Goal: Task Accomplishment & Management: Use online tool/utility

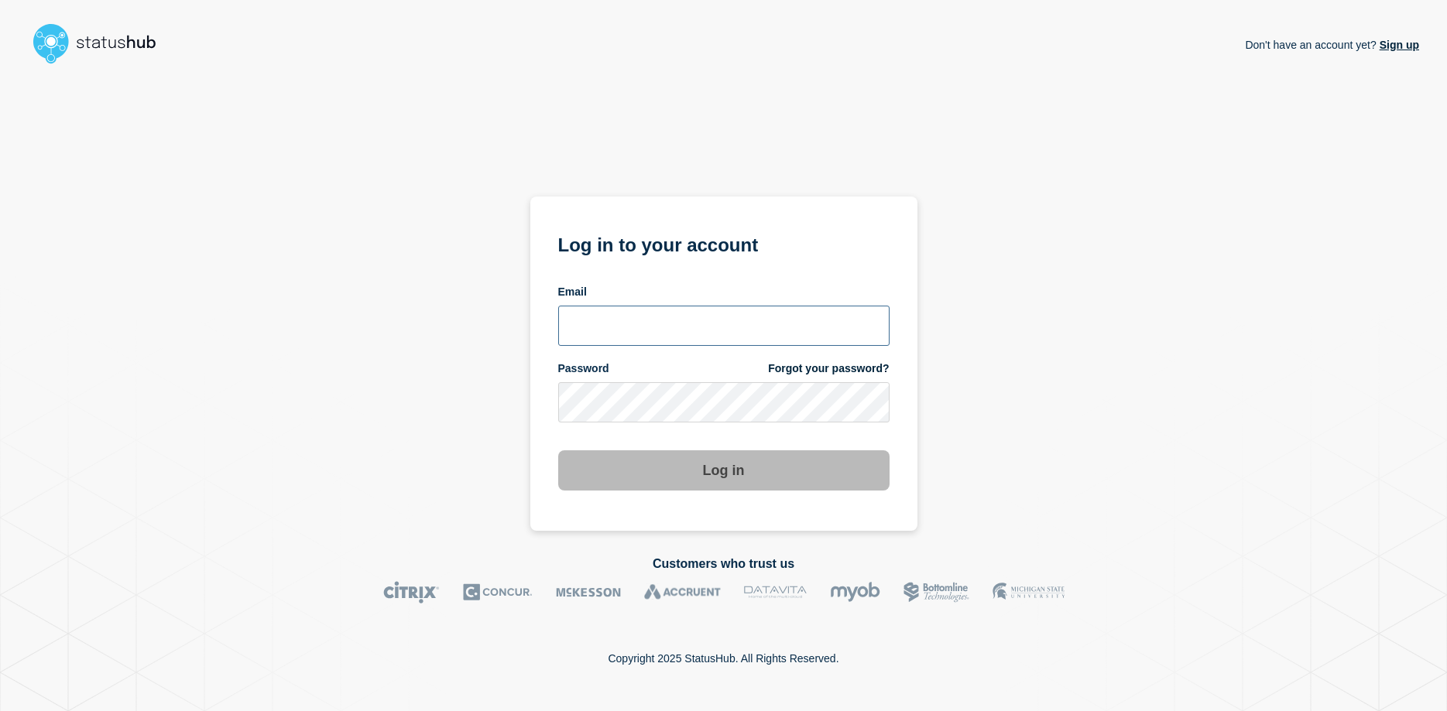
click at [757, 312] on input "email input" at bounding box center [723, 326] width 331 height 40
type input "[EMAIL_ADDRESS][DOMAIN_NAME]"
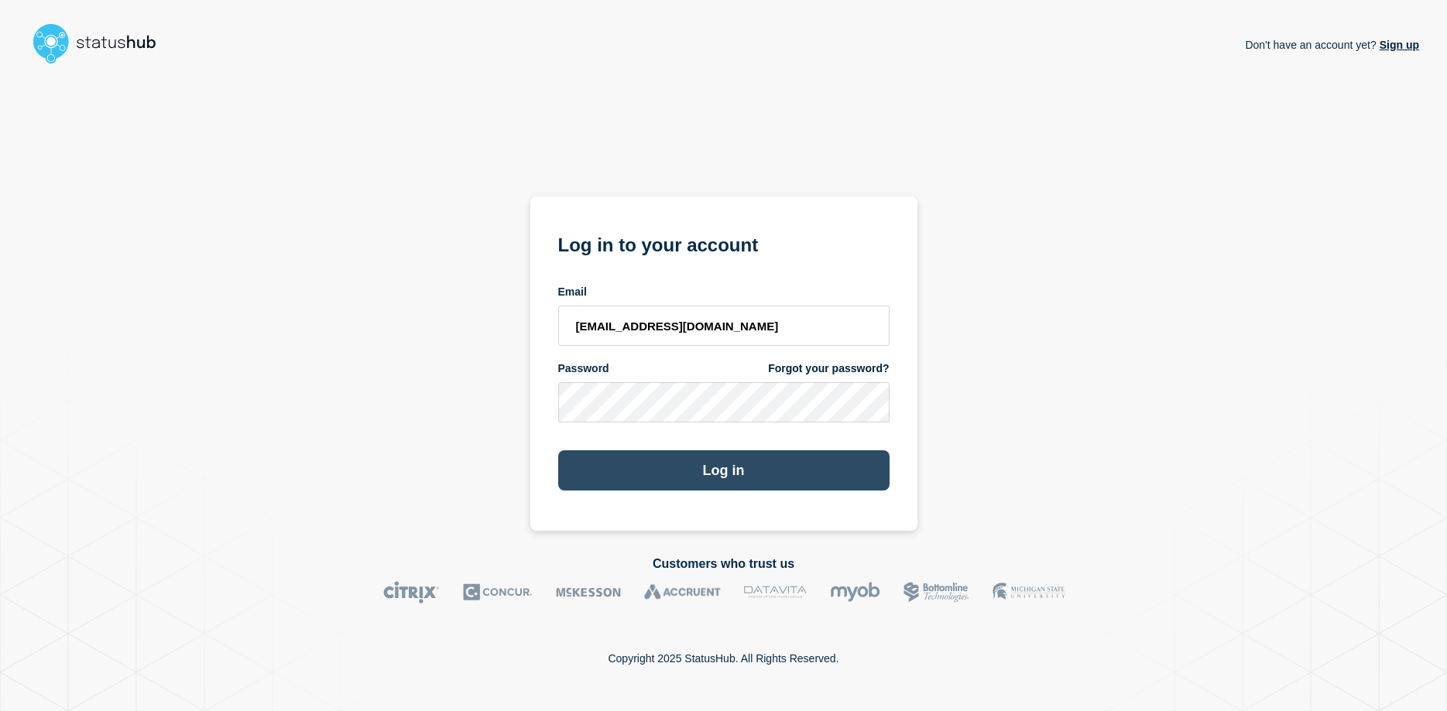
click at [692, 471] on button "Log in" at bounding box center [723, 471] width 331 height 40
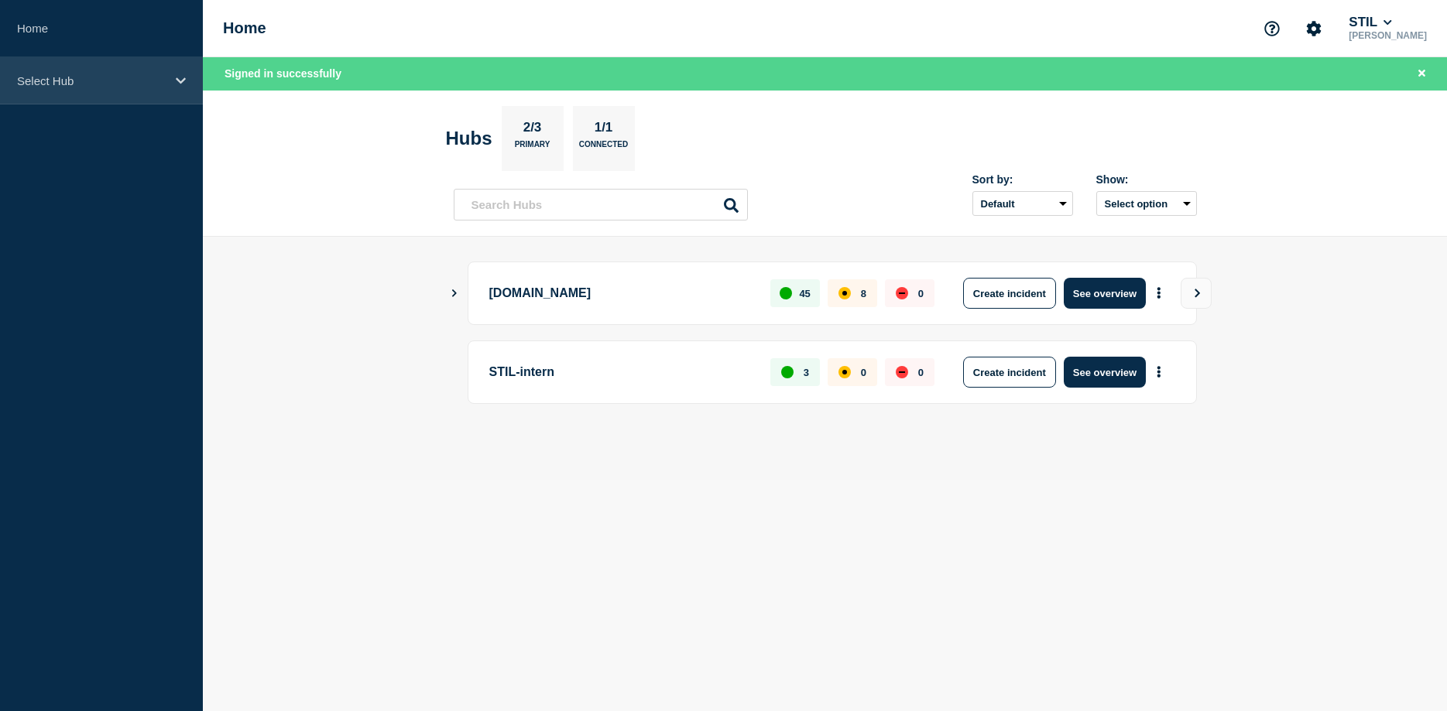
click at [138, 91] on div "Select Hub" at bounding box center [101, 80] width 203 height 47
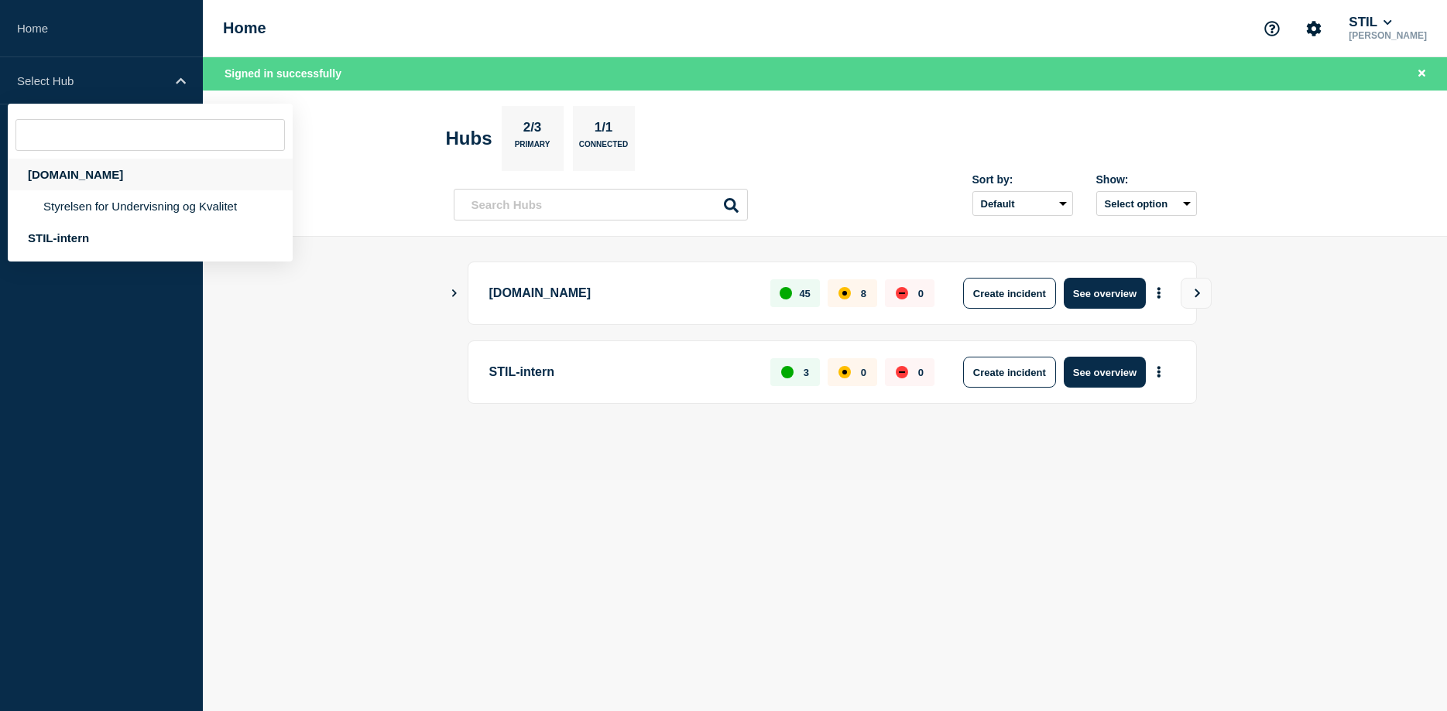
click at [90, 177] on div "[DOMAIN_NAME]" at bounding box center [150, 175] width 285 height 32
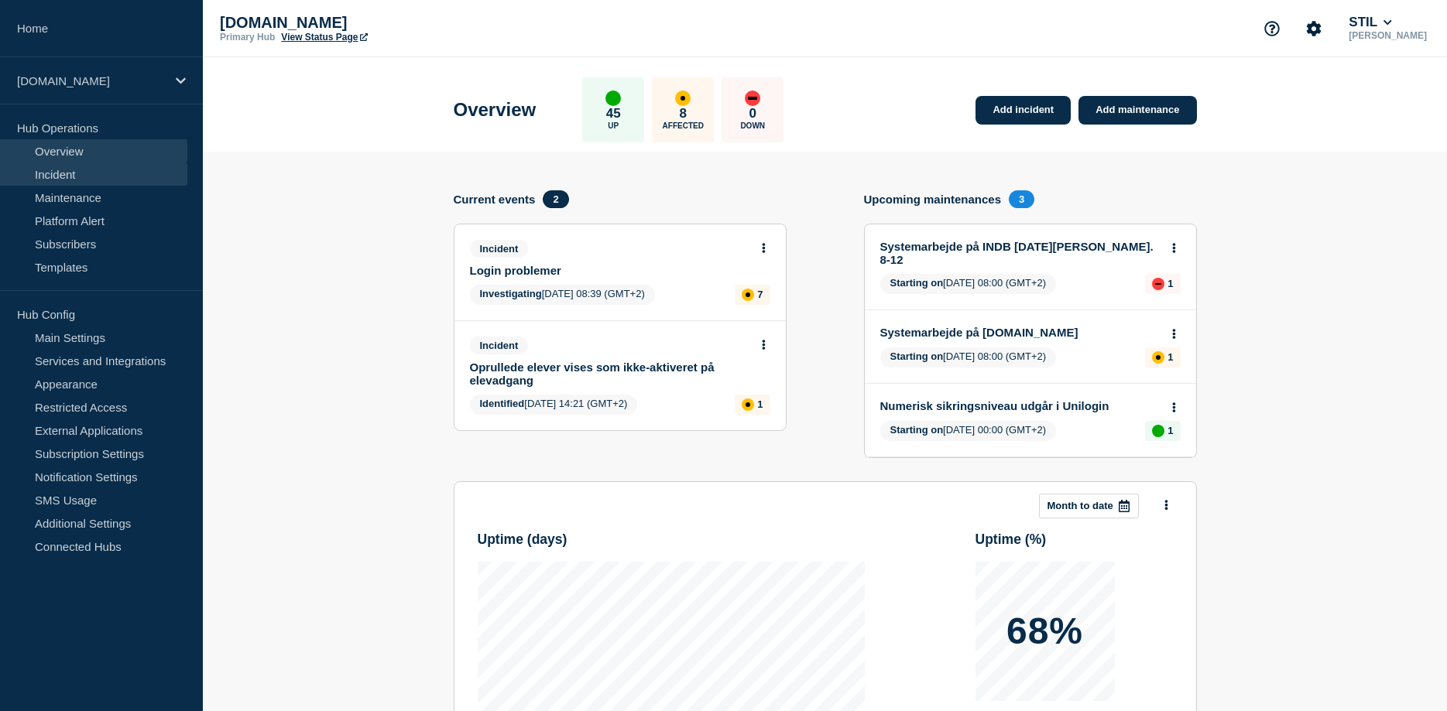
click at [95, 178] on link "Incident" at bounding box center [93, 174] width 187 height 23
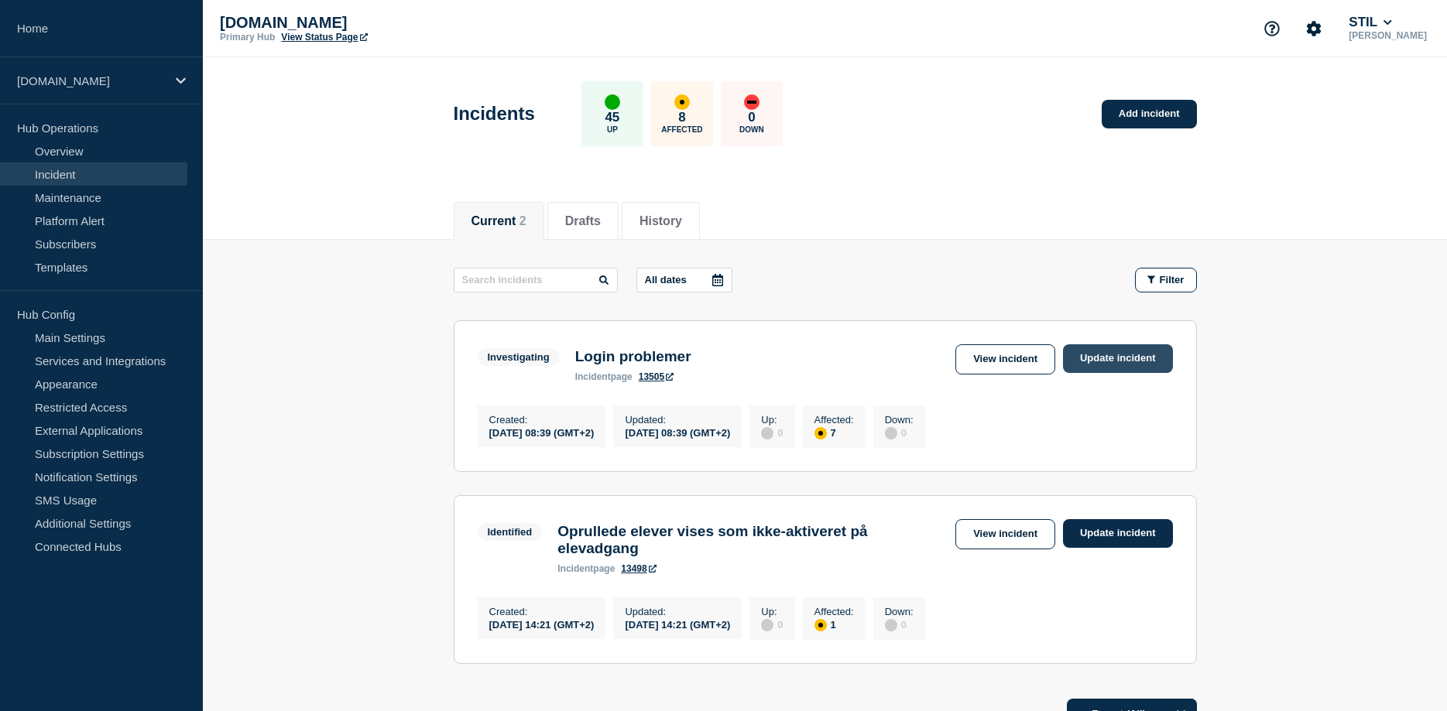
click at [1105, 362] on link "Update incident" at bounding box center [1118, 359] width 110 height 29
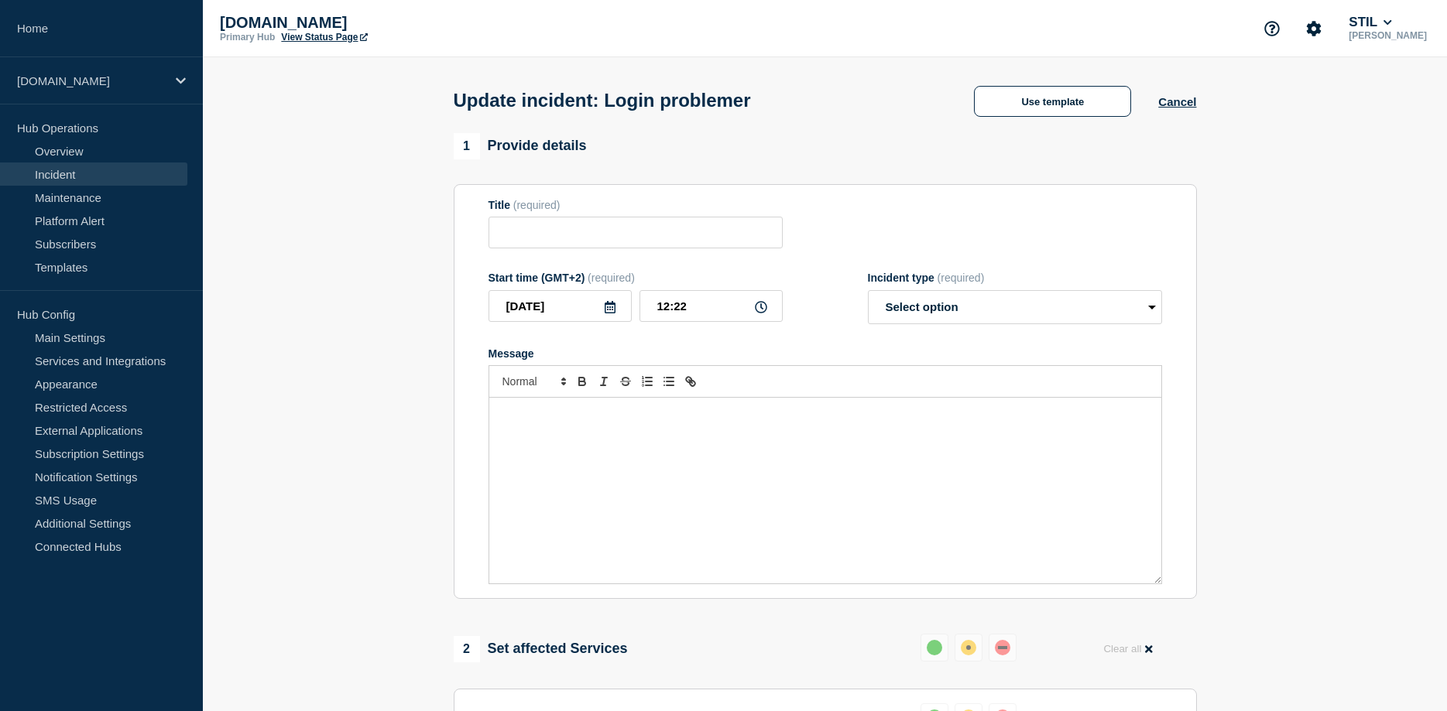
type input "Login problemer"
click at [868, 290] on select "Select option Investigating Identified Monitoring Resolved" at bounding box center [1015, 307] width 294 height 34
select select "resolved"
click option "Resolved" at bounding box center [0, 0] width 0 height 0
drag, startPoint x: 699, startPoint y: 307, endPoint x: 626, endPoint y: 308, distance: 73.6
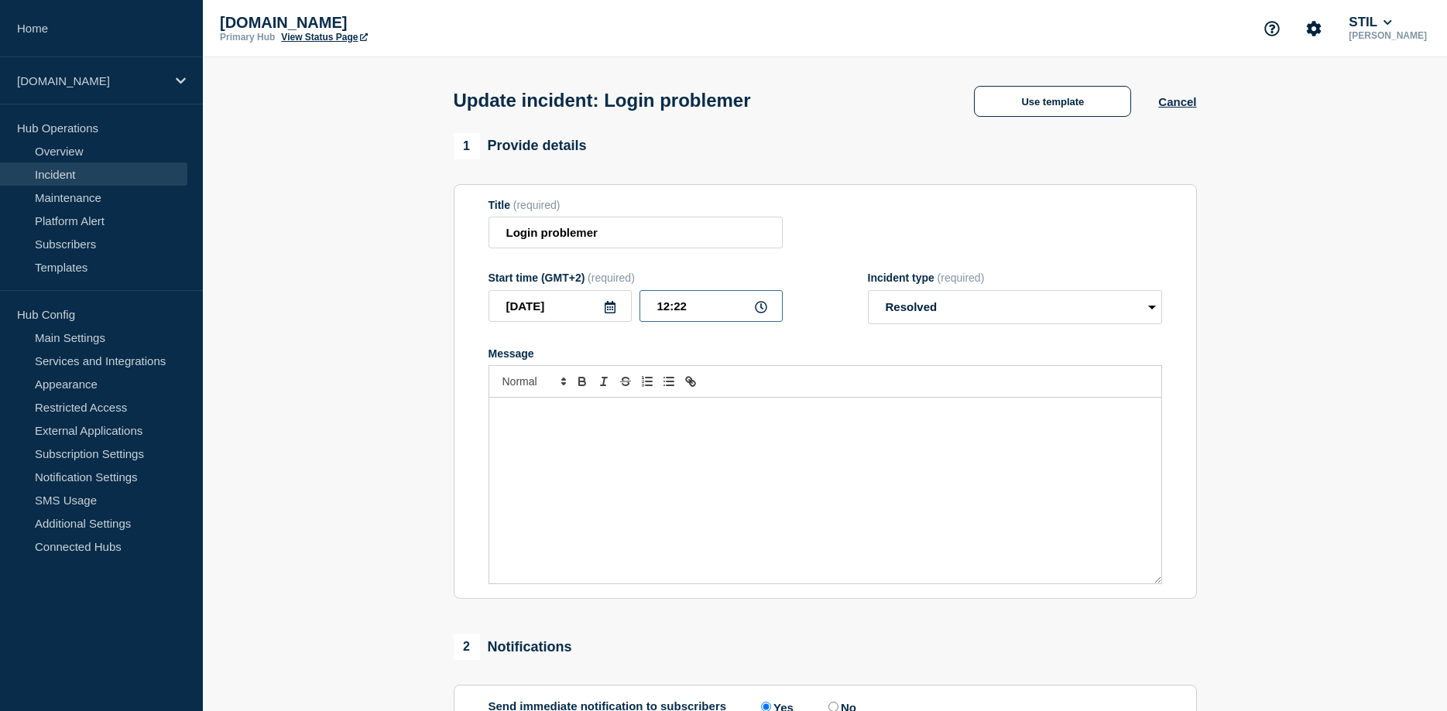
click at [639, 308] on input "12:22" at bounding box center [710, 306] width 143 height 32
type input "09:15"
click at [697, 473] on div "Message" at bounding box center [825, 491] width 672 height 186
click at [777, 485] on div "Problemet er løst og det er muligt at logge ind i de berørte tjenester som norm…" at bounding box center [825, 491] width 672 height 186
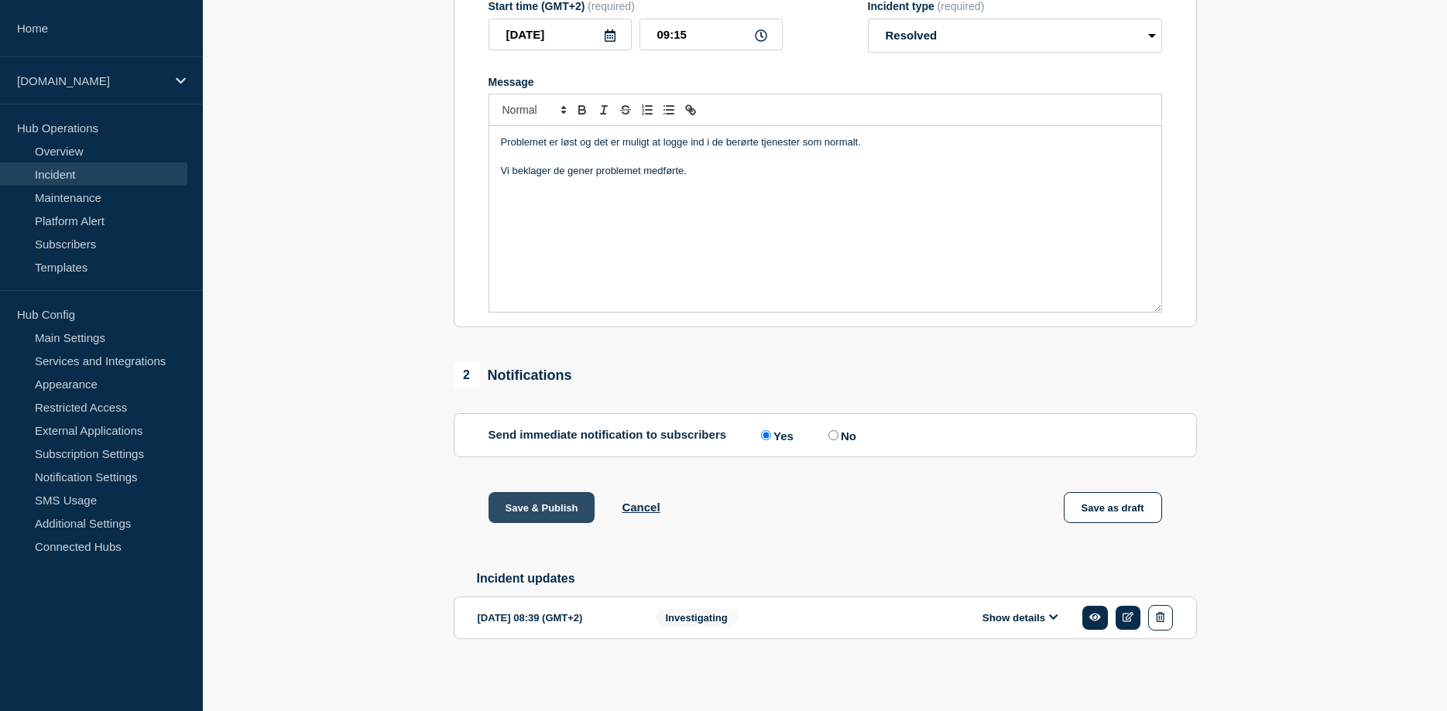
click at [542, 506] on button "Save & Publish" at bounding box center [542, 507] width 107 height 31
